Goal: Information Seeking & Learning: Learn about a topic

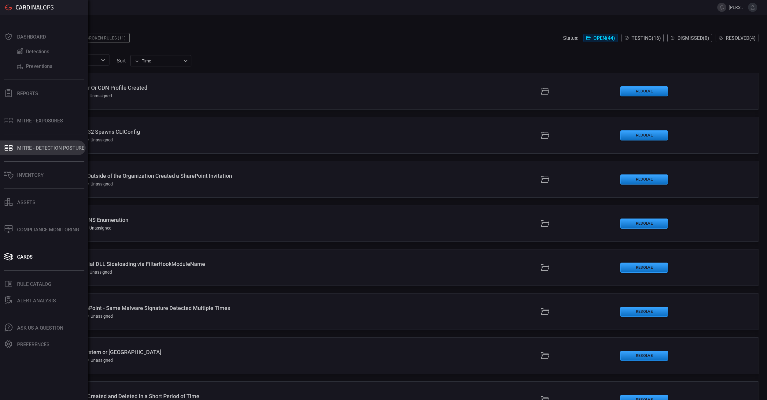
click at [22, 152] on button "MITRE - Detection Posture" at bounding box center [43, 147] width 86 height 15
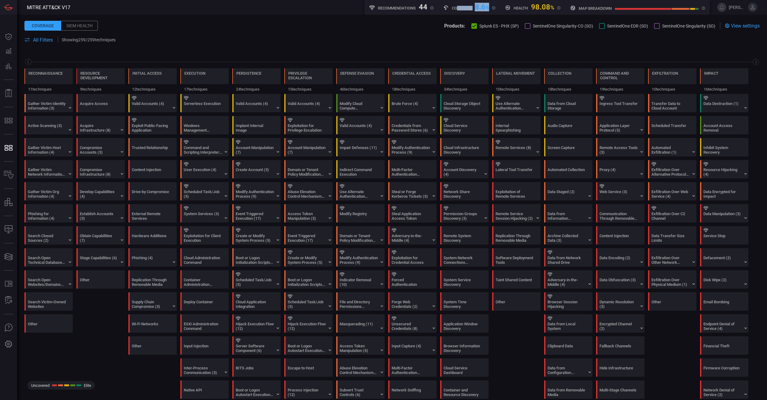
drag, startPoint x: 455, startPoint y: 6, endPoint x: 488, endPoint y: 8, distance: 33.4
click at [423, 8] on div "Coverage 8.6 %" at bounding box center [469, 7] width 52 height 8
click at [423, 8] on span "%" at bounding box center [487, 7] width 4 height 6
drag, startPoint x: 488, startPoint y: 8, endPoint x: 480, endPoint y: 6, distance: 8.7
click at [423, 6] on div "8.6 %" at bounding box center [482, 6] width 15 height 7
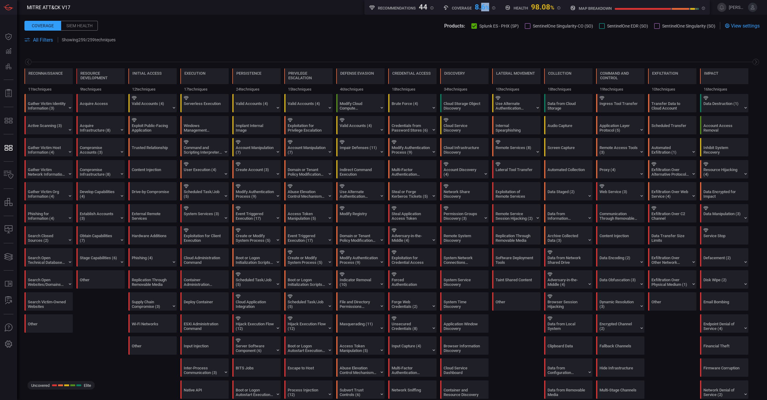
click at [423, 23] on button "Splunk ES - PHX (SP)" at bounding box center [494, 26] width 47 height 6
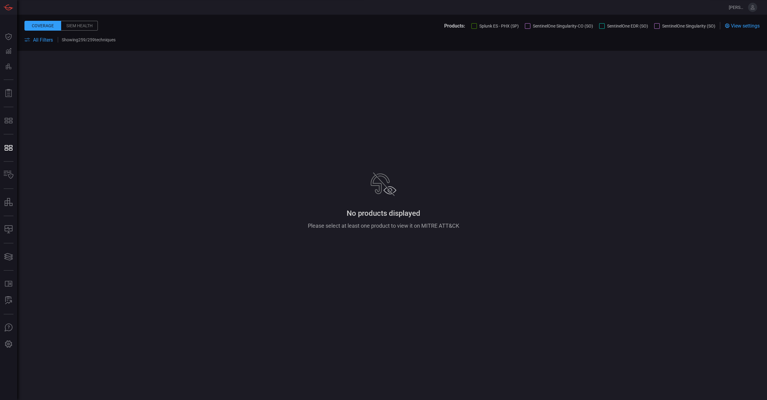
click at [423, 25] on div at bounding box center [528, 26] width 6 height 6
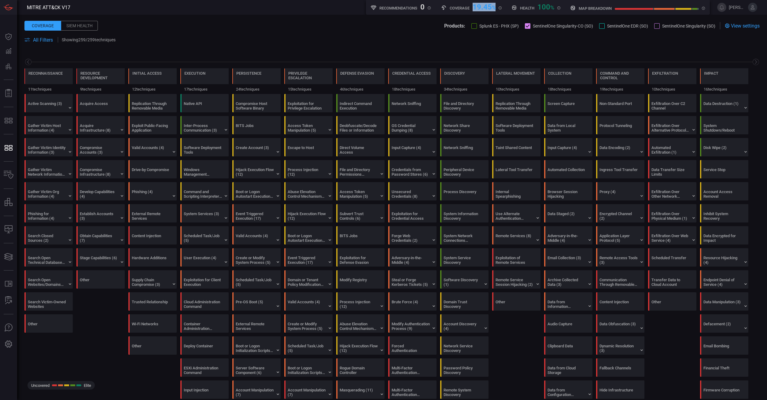
drag, startPoint x: 472, startPoint y: 5, endPoint x: 495, endPoint y: 5, distance: 23.2
click at [423, 5] on div "Coverage 19.45 %" at bounding box center [471, 7] width 61 height 8
drag, startPoint x: 89, startPoint y: 39, endPoint x: 95, endPoint y: 39, distance: 5.8
click at [95, 39] on p "Showing 259 / 259 techniques" at bounding box center [89, 39] width 54 height 5
click at [423, 26] on div at bounding box center [602, 26] width 6 height 6
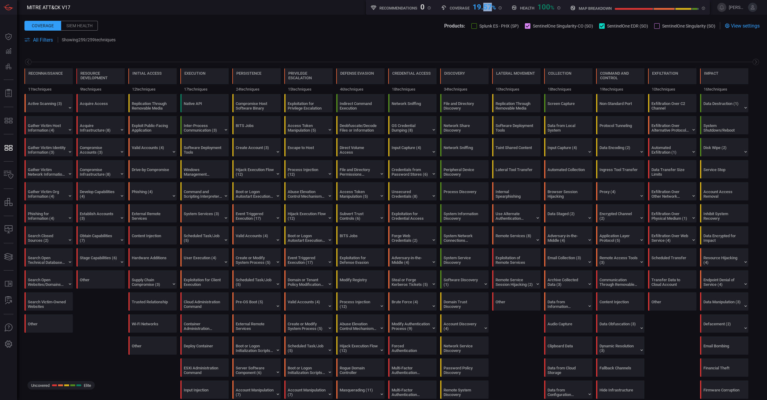
drag, startPoint x: 482, startPoint y: 6, endPoint x: 489, endPoint y: 8, distance: 7.1
click at [423, 8] on div "19.57 %" at bounding box center [484, 6] width 23 height 7
click at [423, 28] on div at bounding box center [602, 26] width 6 height 6
drag, startPoint x: 484, startPoint y: 8, endPoint x: 490, endPoint y: 7, distance: 6.7
click at [423, 7] on div "19.45 %" at bounding box center [484, 6] width 23 height 7
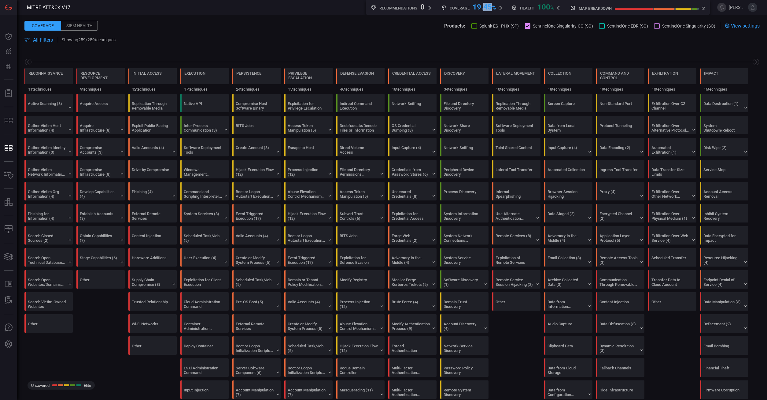
click at [423, 27] on div at bounding box center [602, 26] width 6 height 6
click at [423, 27] on div at bounding box center [657, 26] width 6 height 6
click at [423, 26] on div at bounding box center [474, 26] width 6 height 6
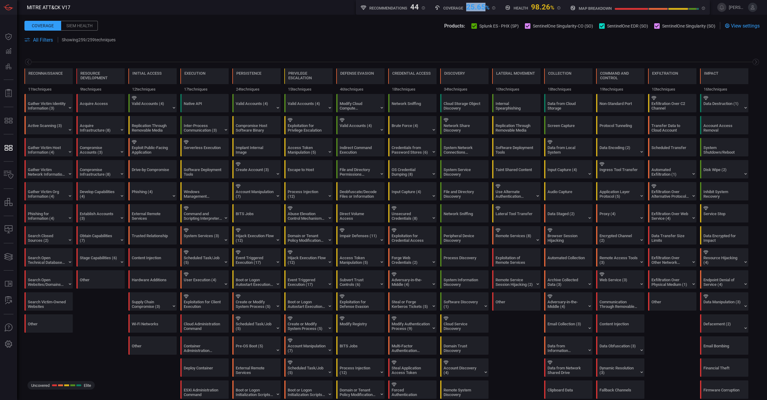
drag, startPoint x: 466, startPoint y: 7, endPoint x: 486, endPoint y: 7, distance: 20.5
click at [423, 7] on div "Coverage 25.65 %" at bounding box center [465, 7] width 61 height 8
click at [390, 34] on span at bounding box center [391, 32] width 735 height 7
click at [41, 39] on span "All Filters" at bounding box center [43, 40] width 20 height 6
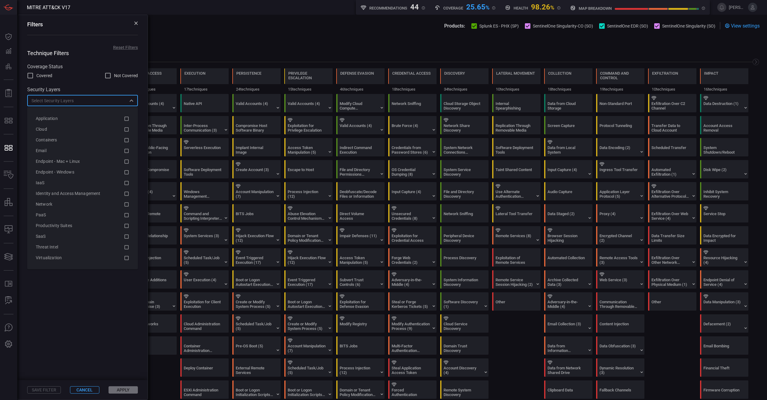
click at [84, 104] on input "text" at bounding box center [77, 101] width 97 height 8
click at [122, 234] on span at bounding box center [82, 283] width 130 height 193
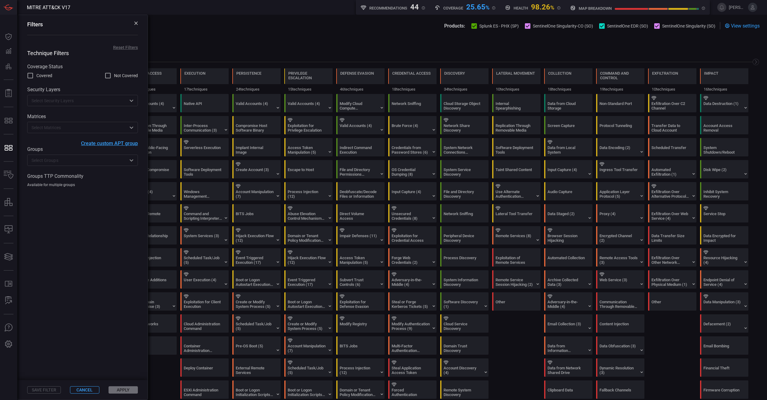
click at [81, 161] on input "text" at bounding box center [77, 160] width 97 height 8
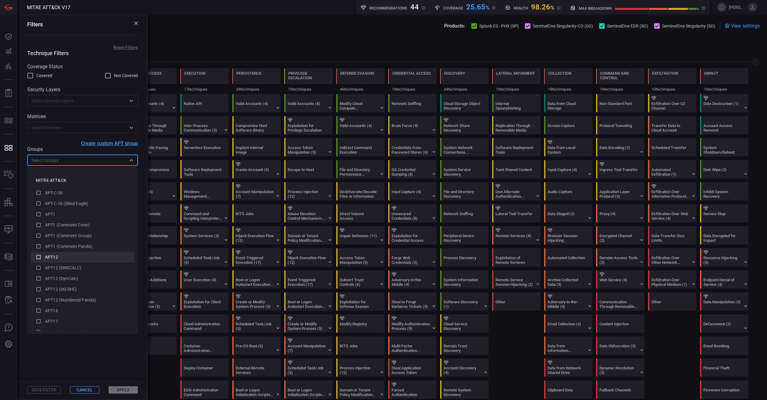
scroll to position [218, 0]
click at [112, 234] on span at bounding box center [82, 283] width 130 height 193
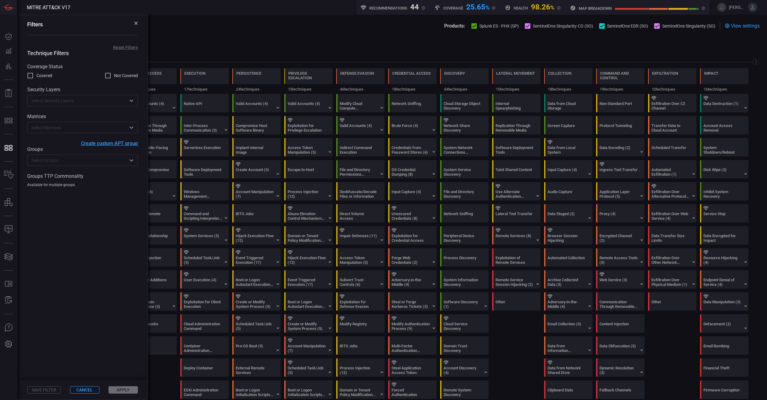
click at [240, 34] on span at bounding box center [391, 32] width 735 height 7
click at [134, 24] on icon at bounding box center [136, 23] width 4 height 4
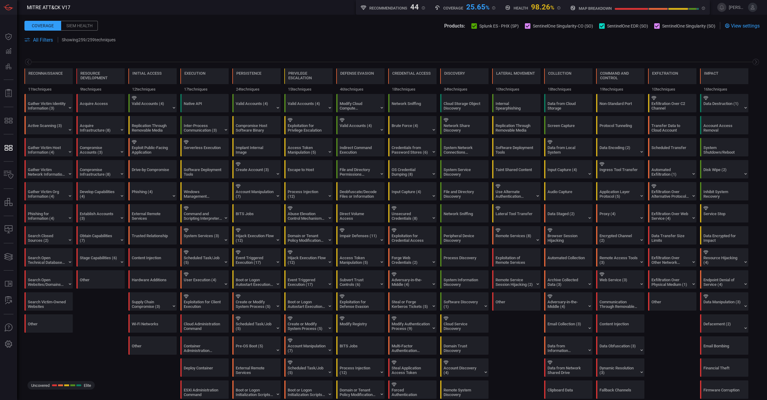
drag, startPoint x: 532, startPoint y: 25, endPoint x: 592, endPoint y: 26, distance: 59.6
click at [423, 26] on span "SentinelOne Singularity-CO (SO)" at bounding box center [563, 26] width 60 height 5
click at [423, 26] on button "SentinelOne Singularity-CO (SO)" at bounding box center [559, 26] width 68 height 6
click at [423, 25] on span "View settings" at bounding box center [745, 26] width 29 height 6
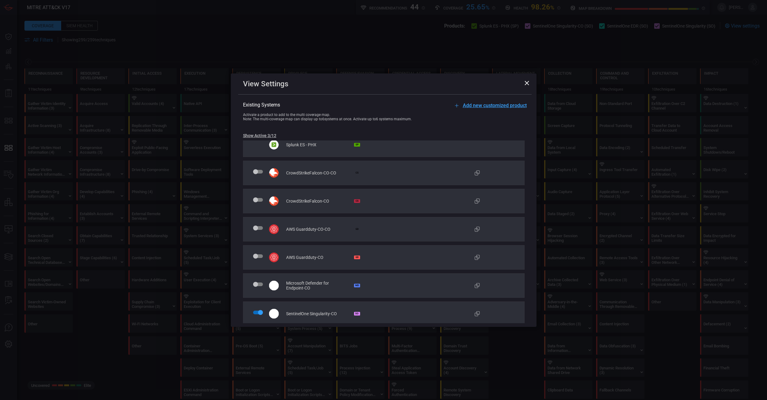
scroll to position [0, 0]
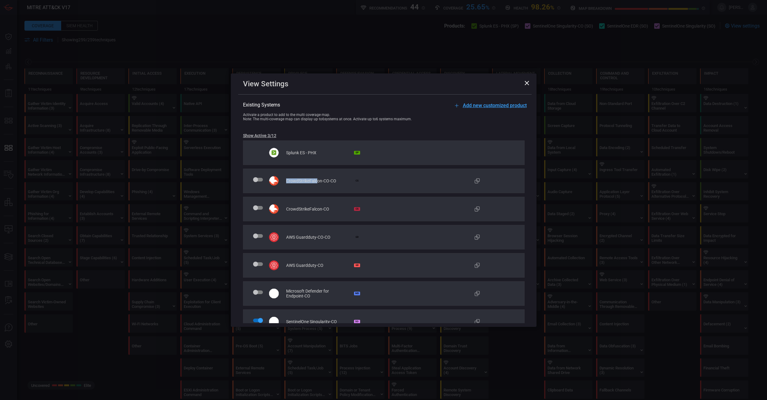
drag, startPoint x: 286, startPoint y: 182, endPoint x: 317, endPoint y: 183, distance: 30.9
click at [317, 183] on div "CrowdStrikeFalcon-CO-CO CS" at bounding box center [384, 180] width 282 height 24
drag, startPoint x: 290, startPoint y: 211, endPoint x: 330, endPoint y: 213, distance: 40.1
click at [330, 213] on div "CrowdStrikeFalcon-CO CS" at bounding box center [384, 209] width 282 height 24
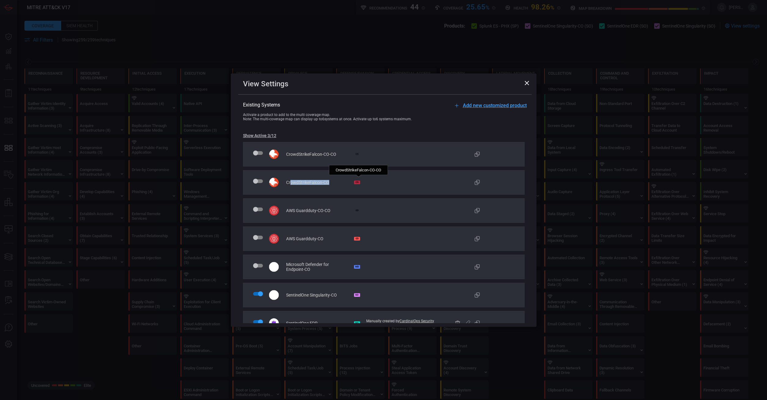
scroll to position [35, 0]
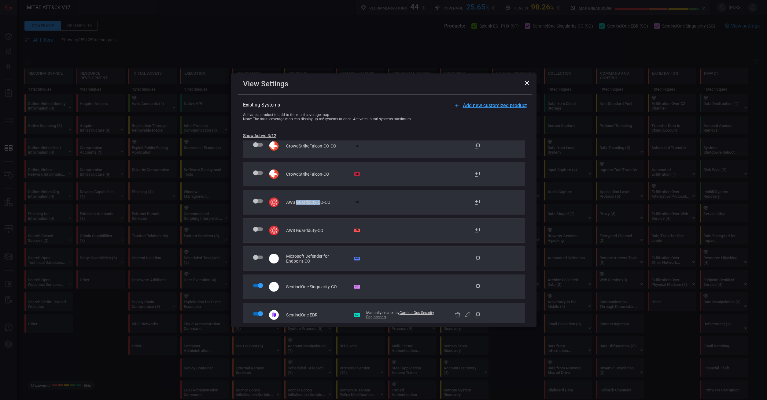
drag, startPoint x: 297, startPoint y: 202, endPoint x: 327, endPoint y: 203, distance: 30.3
click at [327, 203] on span "AWS Guardduty-CO-CO" at bounding box center [308, 202] width 44 height 5
click at [423, 108] on span "Add new customized product" at bounding box center [495, 105] width 64 height 6
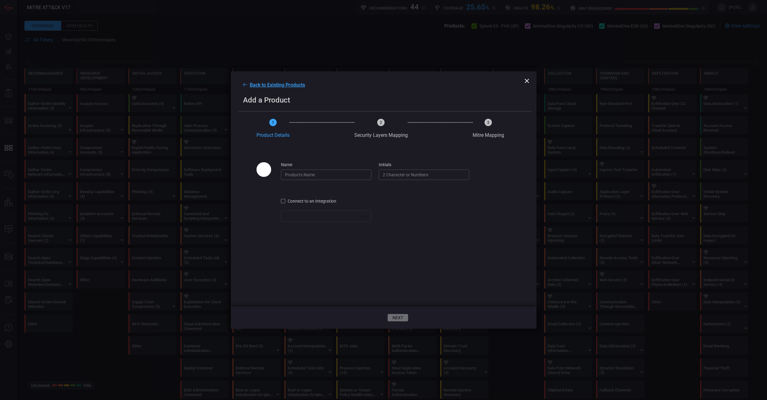
click at [331, 172] on input "name" at bounding box center [326, 174] width 90 height 10
click at [423, 176] on input "initials" at bounding box center [424, 174] width 90 height 10
click at [320, 216] on div "​" at bounding box center [326, 215] width 90 height 11
click at [343, 175] on input "name" at bounding box center [326, 174] width 90 height 10
click at [284, 85] on span "Back to Existing Products" at bounding box center [277, 85] width 55 height 6
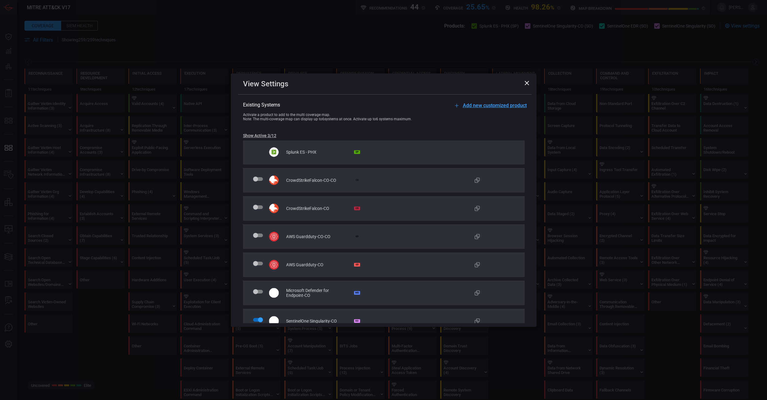
scroll to position [0, 0]
drag, startPoint x: 288, startPoint y: 180, endPoint x: 306, endPoint y: 182, distance: 17.8
click at [306, 180] on span "CrowdStrikeFalcon-CO-CO" at bounding box center [311, 180] width 50 height 5
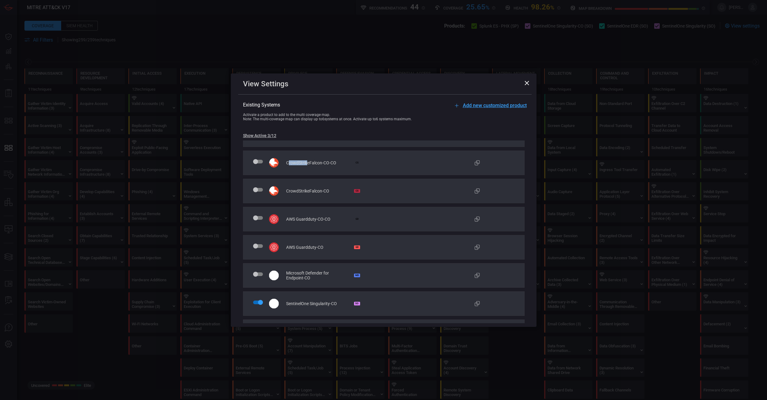
scroll to position [35, 0]
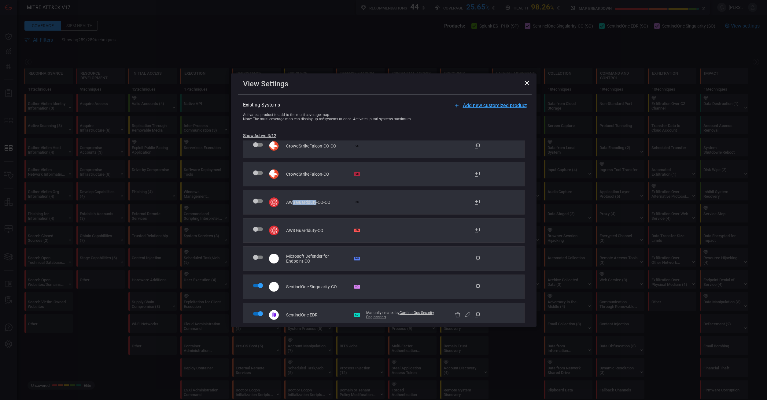
drag, startPoint x: 292, startPoint y: 202, endPoint x: 315, endPoint y: 203, distance: 23.2
click at [315, 203] on span "AWS Guardduty-CO-CO" at bounding box center [308, 202] width 44 height 5
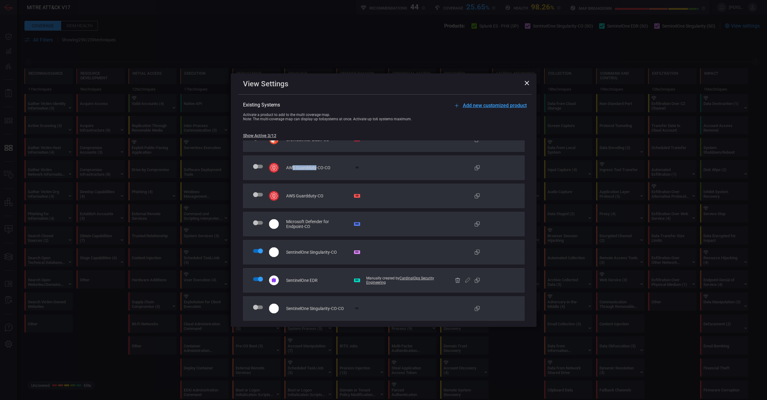
scroll to position [70, 0]
drag, startPoint x: 288, startPoint y: 194, endPoint x: 299, endPoint y: 194, distance: 11.6
click at [299, 194] on span "AWS Guardduty-CO" at bounding box center [304, 195] width 37 height 5
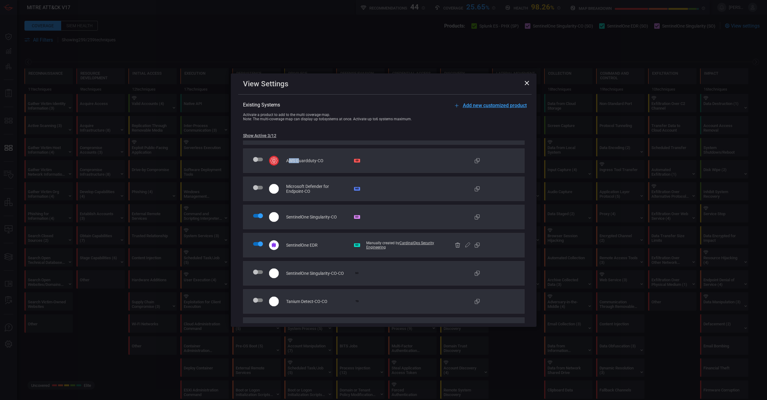
scroll to position [139, 0]
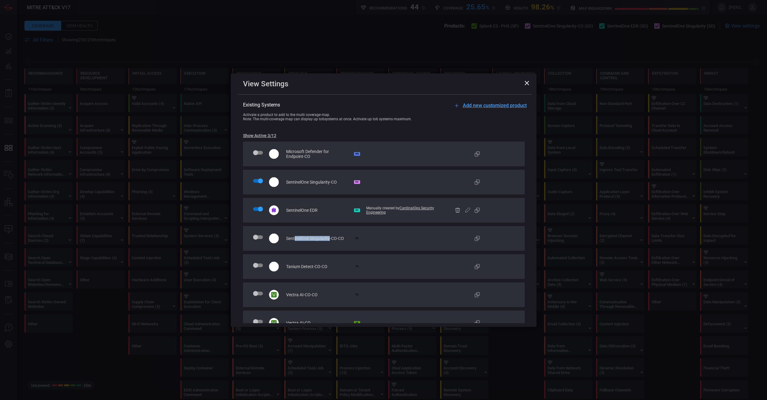
drag, startPoint x: 294, startPoint y: 240, endPoint x: 330, endPoint y: 242, distance: 36.4
click at [330, 234] on div "SentinelOne Singularity-CO-CO SO" at bounding box center [384, 238] width 282 height 24
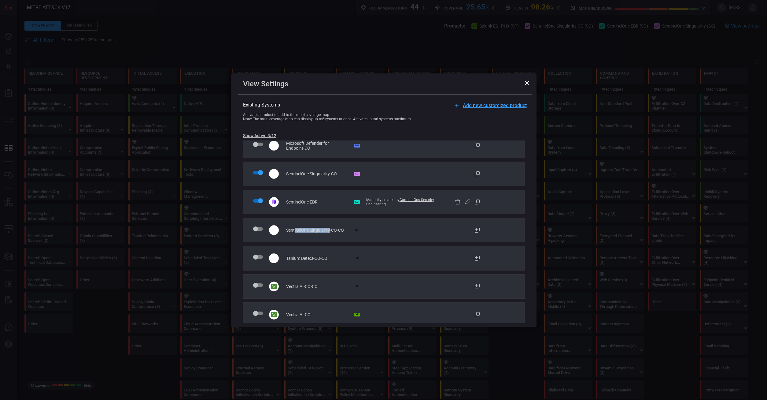
scroll to position [151, 0]
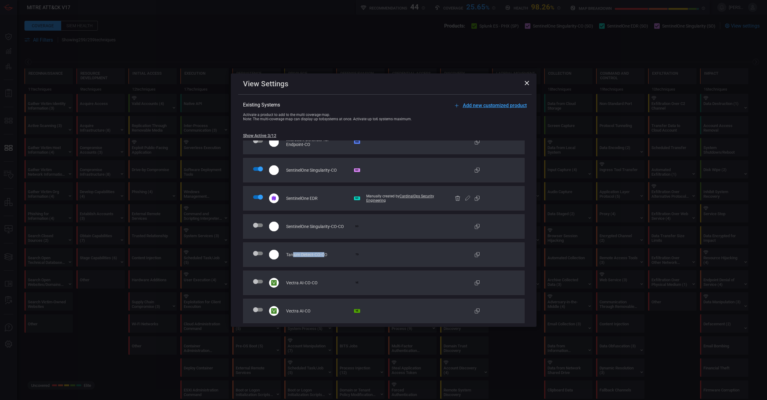
drag, startPoint x: 293, startPoint y: 254, endPoint x: 325, endPoint y: 261, distance: 33.5
click at [325, 234] on div "Tanium Detect-CO-CO TD" at bounding box center [384, 254] width 282 height 24
drag, startPoint x: 290, startPoint y: 281, endPoint x: 312, endPoint y: 283, distance: 22.1
click at [312, 234] on span "Vectra AI-CO-CO" at bounding box center [301, 282] width 31 height 5
drag, startPoint x: 289, startPoint y: 311, endPoint x: 308, endPoint y: 311, distance: 19.9
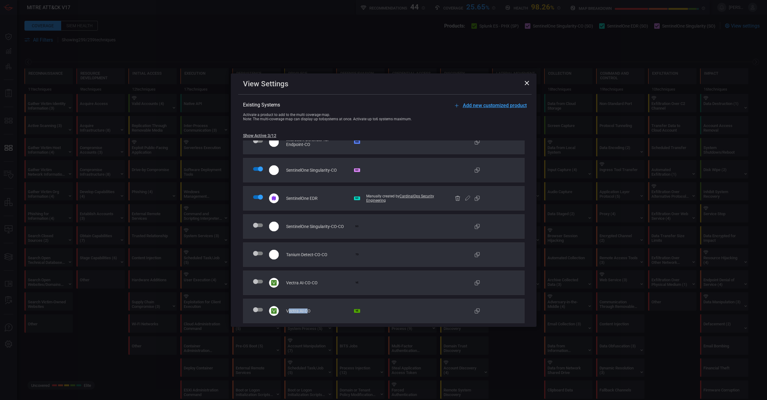
click at [308, 234] on span "Vectra AI-CO" at bounding box center [298, 310] width 24 height 5
drag, startPoint x: 289, startPoint y: 286, endPoint x: 311, endPoint y: 286, distance: 21.4
click at [311, 234] on div "Vectra AI-CO-CO VE" at bounding box center [384, 282] width 282 height 24
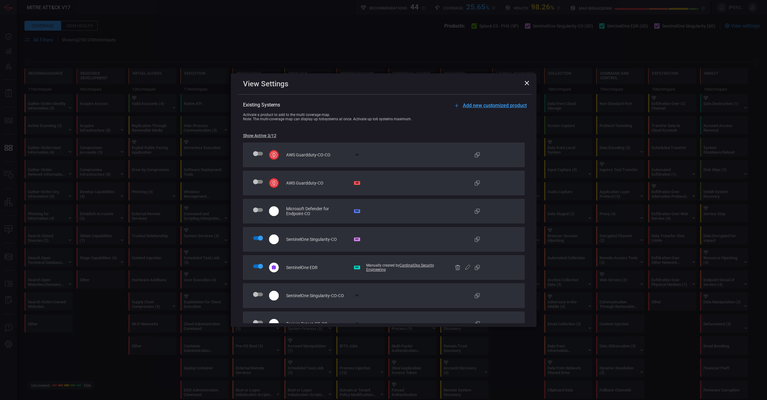
scroll to position [82, 0]
drag, startPoint x: 311, startPoint y: 296, endPoint x: 330, endPoint y: 299, distance: 19.2
click at [329, 234] on div "SentinelOne Singularity-CO-CO SO" at bounding box center [384, 296] width 282 height 24
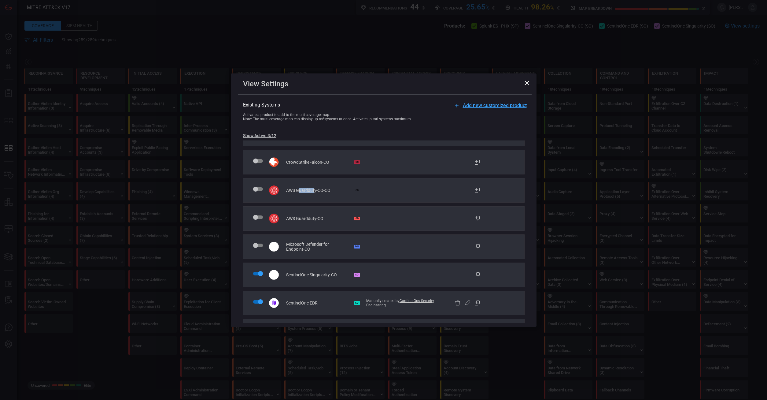
drag, startPoint x: 299, startPoint y: 192, endPoint x: 314, endPoint y: 192, distance: 15.0
click at [313, 192] on div "AWS Guardduty-CO-CO GD" at bounding box center [384, 190] width 282 height 24
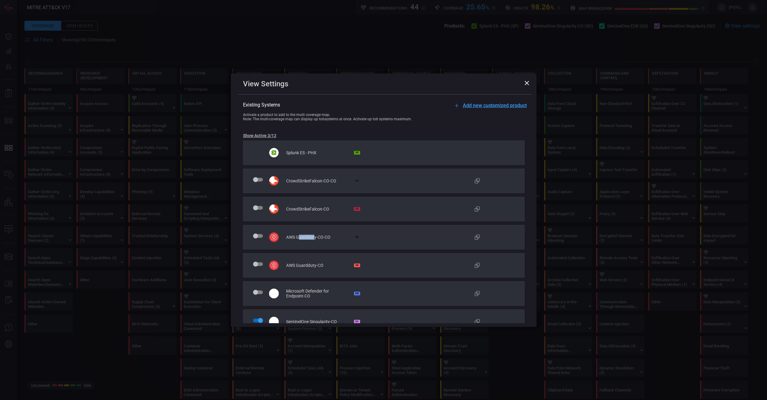
click at [423, 85] on icon at bounding box center [527, 83] width 5 height 5
